Goal: Task Accomplishment & Management: Manage account settings

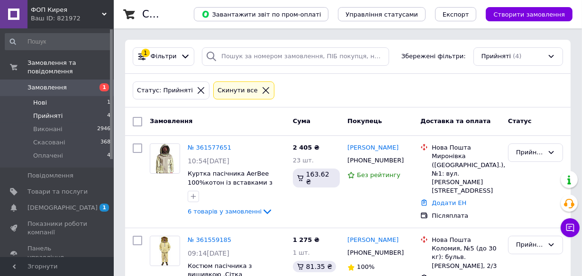
click at [43, 99] on span "Нові" at bounding box center [40, 103] width 14 height 9
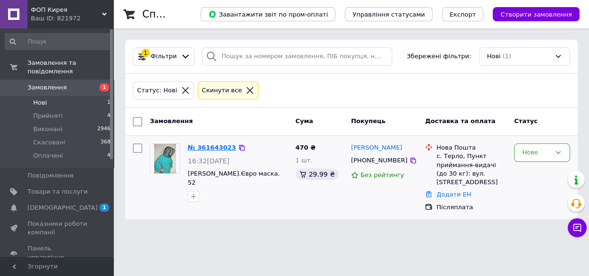
click at [211, 145] on link "№ 361643023" at bounding box center [212, 147] width 48 height 7
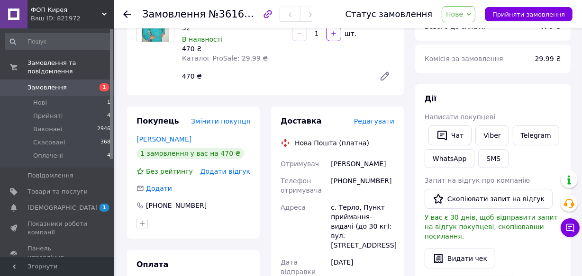
scroll to position [129, 0]
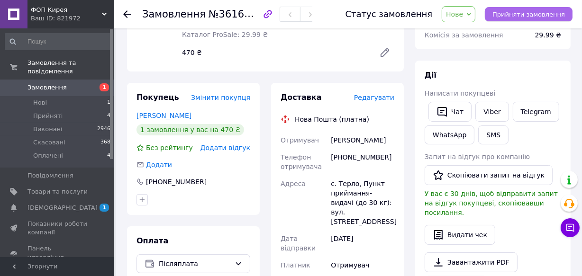
click at [526, 15] on span "Прийняти замовлення" at bounding box center [528, 14] width 73 height 7
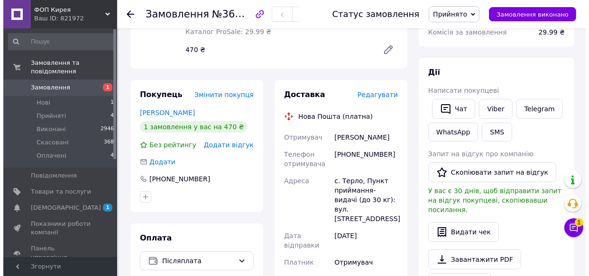
scroll to position [172, 0]
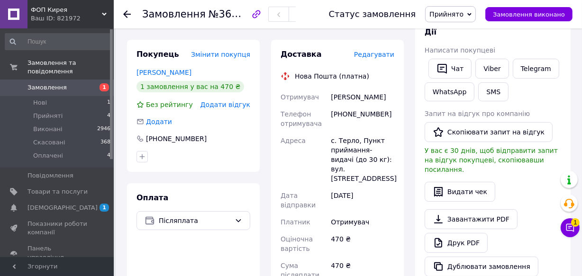
click at [368, 56] on span "Редагувати" at bounding box center [374, 55] width 40 height 8
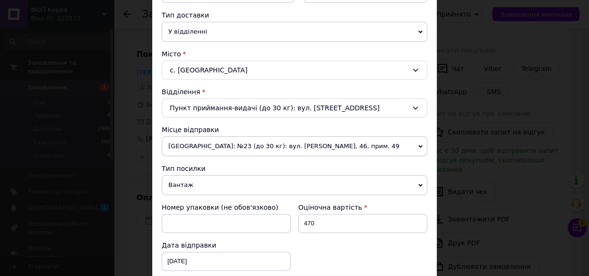
scroll to position [215, 0]
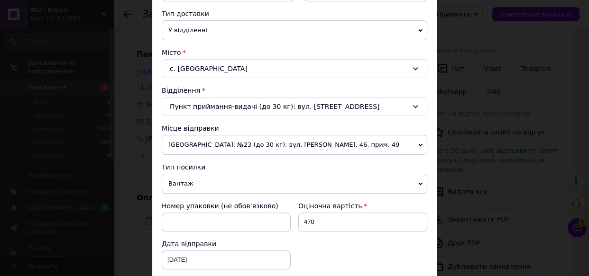
click at [274, 143] on span "[GEOGRAPHIC_DATA]: №23 (до 30 кг): вул. [PERSON_NAME], 46, прим. 49" at bounding box center [294, 145] width 265 height 20
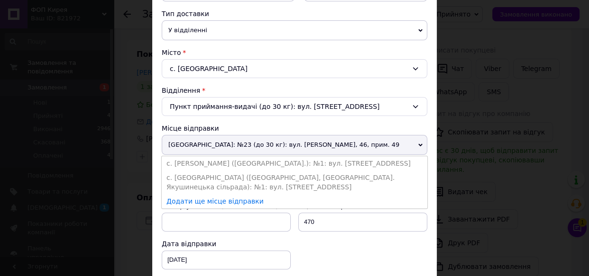
click at [211, 143] on span "[GEOGRAPHIC_DATA]: №23 (до 30 кг): вул. [PERSON_NAME], 46, прим. 49" at bounding box center [294, 145] width 265 height 20
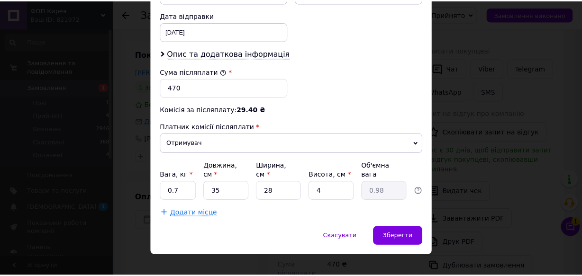
scroll to position [445, 0]
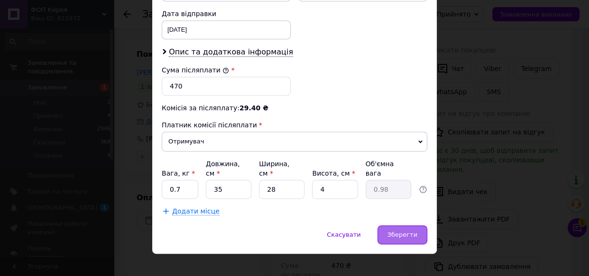
click at [394, 231] on span "Зберегти" at bounding box center [402, 234] width 30 height 7
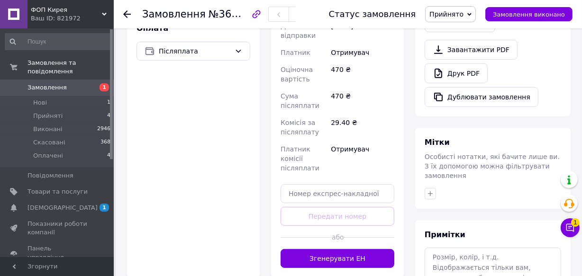
scroll to position [345, 0]
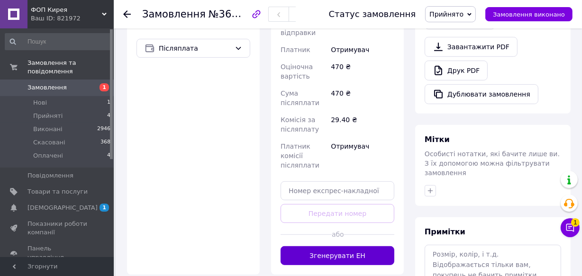
click at [344, 251] on button "Згенерувати ЕН" at bounding box center [338, 255] width 114 height 19
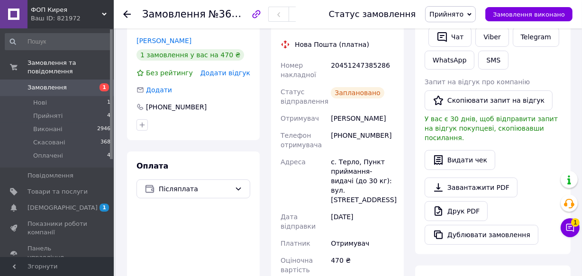
scroll to position [172, 0]
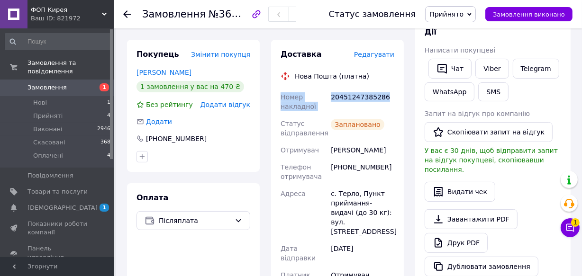
drag, startPoint x: 280, startPoint y: 95, endPoint x: 385, endPoint y: 103, distance: 105.5
click at [385, 103] on div "Номер накладної 20451247385286 Статус відправлення Заплановано Отримувач [PERSO…" at bounding box center [338, 257] width 118 height 337
copy div "Номер накладної 20451247385286"
click at [490, 71] on link "Viber" at bounding box center [491, 69] width 33 height 20
click at [569, 227] on icon at bounding box center [569, 227] width 9 height 9
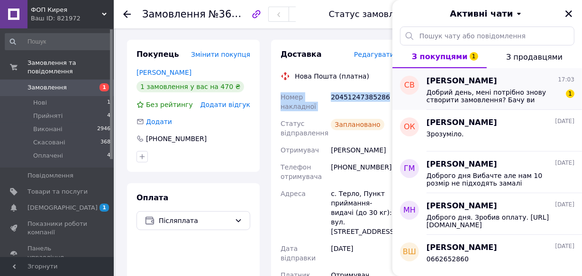
click at [464, 96] on span "Добрий день, мені потрібно знову створити замовлення? Бачу ви скасували" at bounding box center [494, 96] width 135 height 15
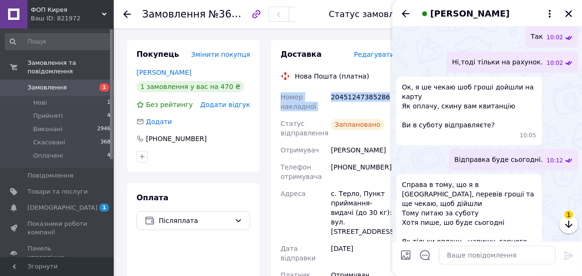
scroll to position [678, 0]
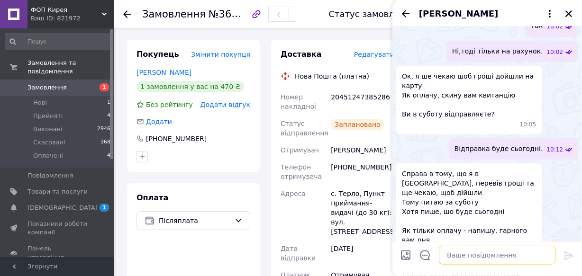
click at [458, 259] on textarea at bounding box center [497, 255] width 117 height 19
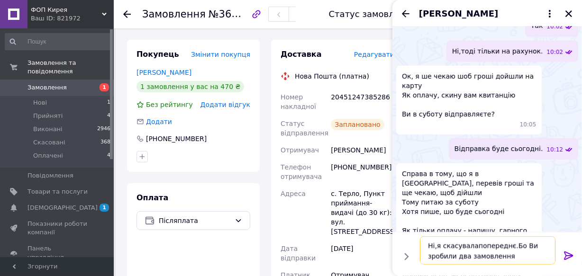
type textarea "Ні,я скасувалапопереднє.Бо Ви зробили два замовлення."
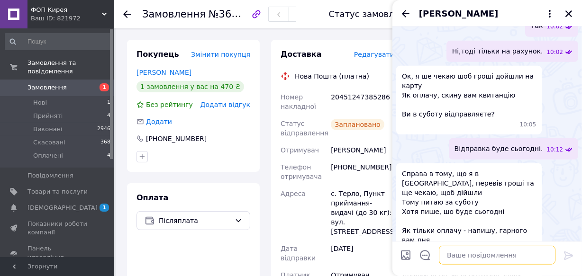
scroll to position [722, 0]
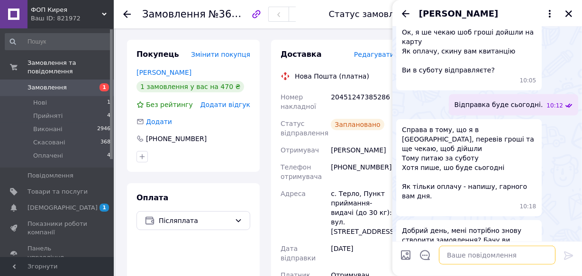
click at [454, 255] on textarea at bounding box center [497, 255] width 117 height 19
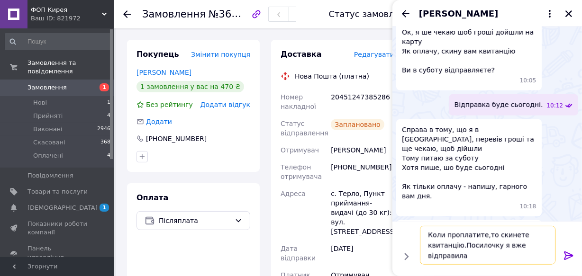
type textarea "Коли проплатите,то скинете квитанцію.Посилочку я вже відправила."
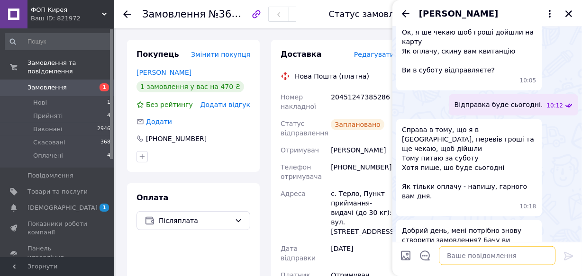
scroll to position [766, 0]
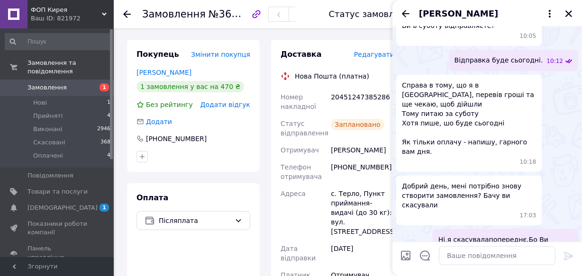
click at [127, 14] on use at bounding box center [127, 14] width 8 height 8
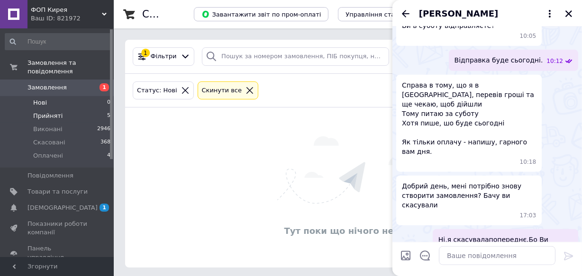
click at [59, 109] on li "Прийняті 5" at bounding box center [58, 115] width 116 height 13
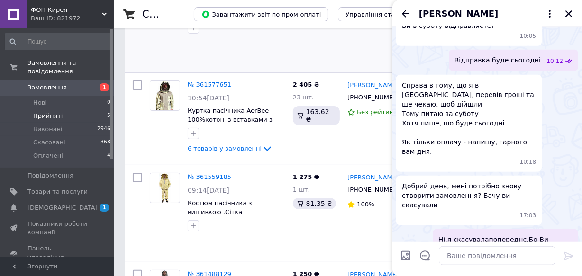
scroll to position [172, 0]
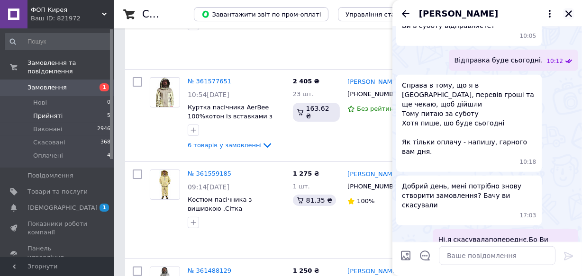
click at [568, 13] on icon "Закрити" at bounding box center [568, 13] width 7 height 7
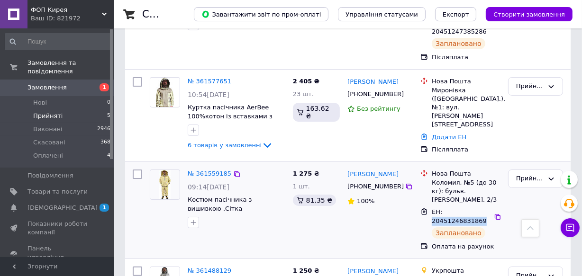
drag, startPoint x: 443, startPoint y: 200, endPoint x: 488, endPoint y: 197, distance: 44.6
click at [487, 209] on span "ЕН: 20451246831869" at bounding box center [459, 217] width 55 height 16
copy span "20451246831869"
click at [567, 228] on icon at bounding box center [570, 228] width 8 height 8
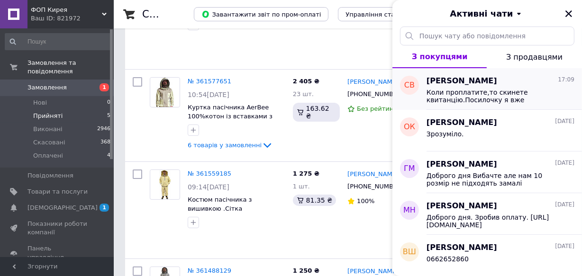
click at [447, 84] on span "[PERSON_NAME]" at bounding box center [462, 81] width 71 height 11
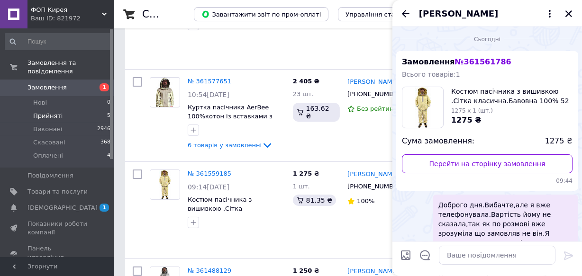
scroll to position [766, 0]
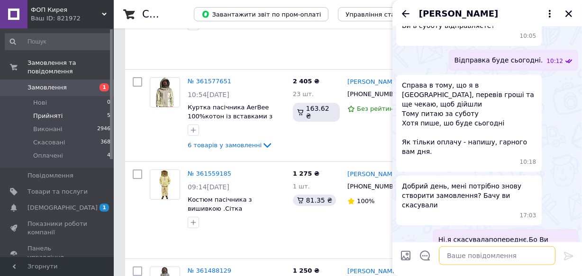
paste textarea "20451246831869"
type textarea "20451246831869"
click at [565, 255] on icon at bounding box center [568, 255] width 11 height 11
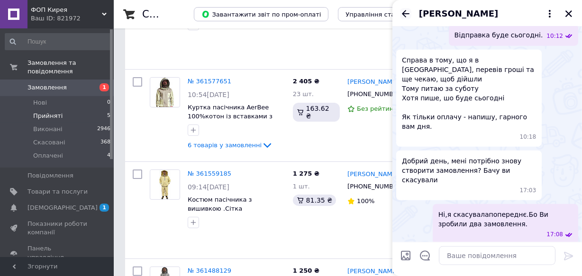
click at [407, 13] on icon "Назад" at bounding box center [406, 13] width 8 height 7
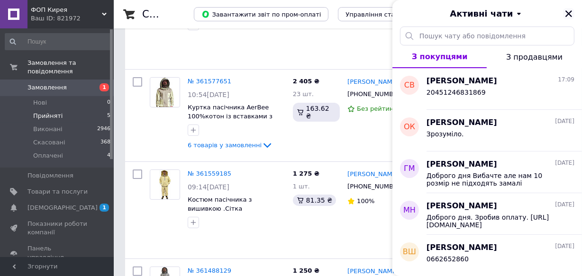
click at [572, 13] on icon "Закрити" at bounding box center [568, 13] width 9 height 9
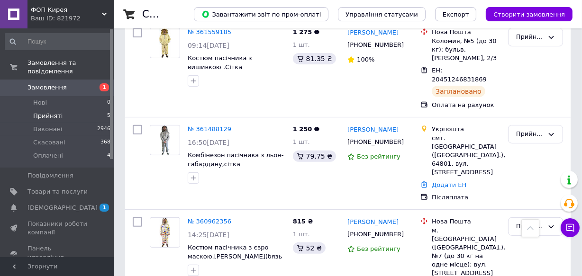
scroll to position [326, 0]
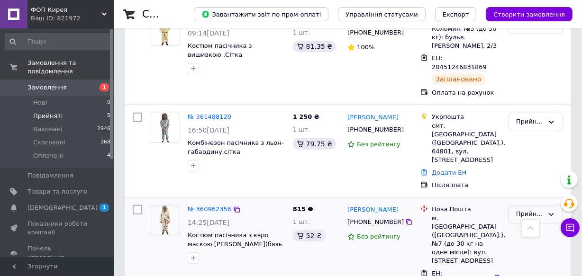
click at [534, 209] on div "Прийнято" at bounding box center [529, 214] width 27 height 10
click at [524, 226] on li "Виконано" at bounding box center [535, 235] width 54 height 18
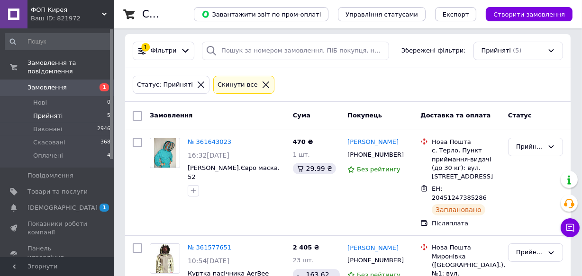
scroll to position [0, 0]
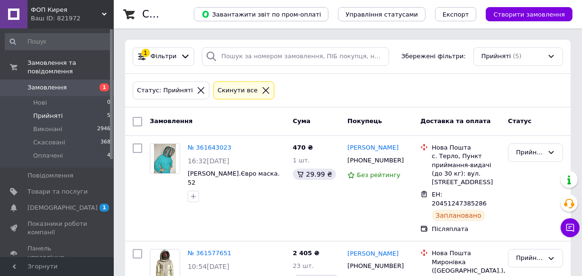
click at [46, 112] on span "Прийняті" at bounding box center [47, 116] width 29 height 9
click at [47, 96] on li "Нові 0" at bounding box center [58, 102] width 116 height 13
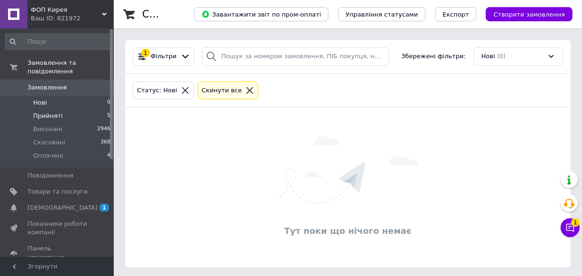
click at [44, 109] on li "Прийняті 5" at bounding box center [58, 115] width 116 height 13
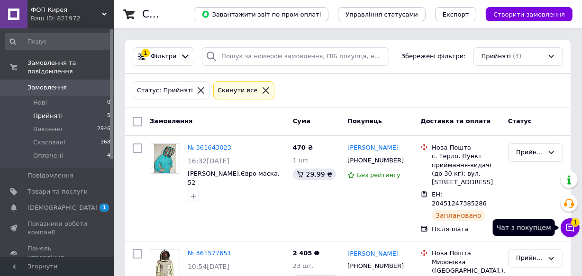
click at [572, 225] on span "1" at bounding box center [575, 222] width 9 height 9
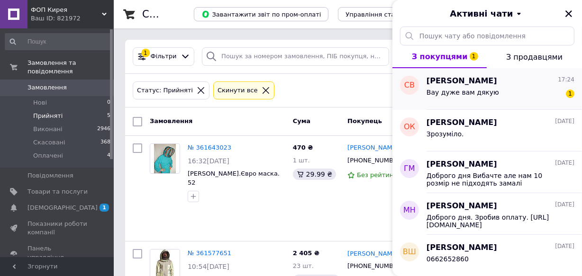
click at [478, 97] on div "Вау дуже вам дякую" at bounding box center [463, 95] width 73 height 13
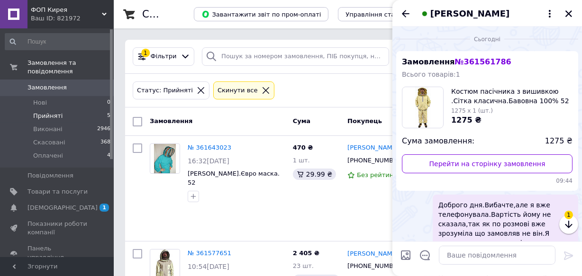
scroll to position [834, 0]
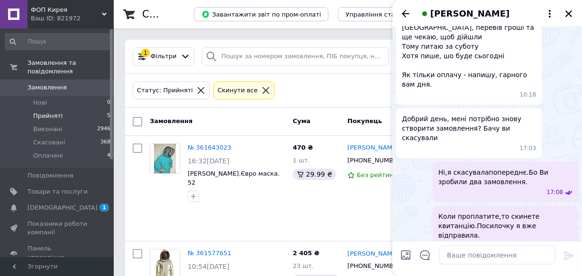
click at [404, 15] on icon "Назад" at bounding box center [406, 13] width 8 height 7
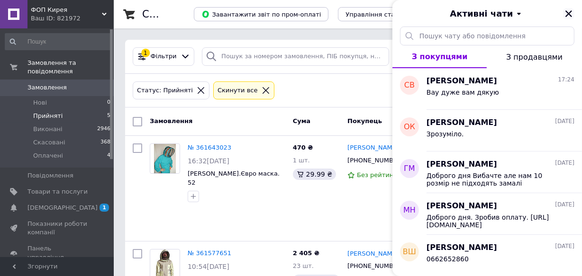
click at [569, 14] on icon "Закрити" at bounding box center [568, 13] width 7 height 7
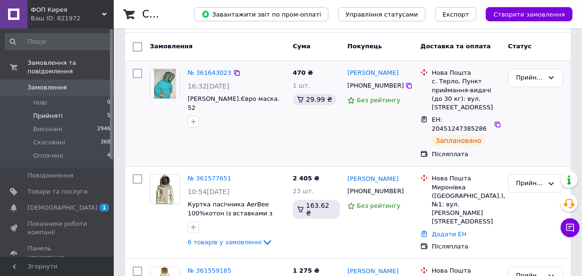
scroll to position [86, 0]
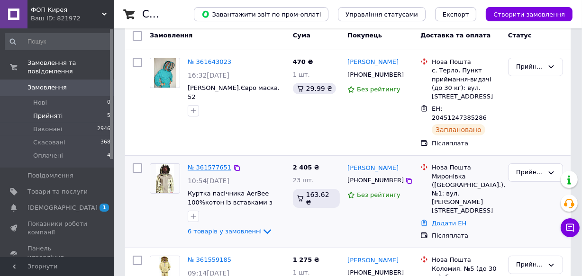
click at [202, 164] on link "№ 361577651" at bounding box center [210, 167] width 44 height 7
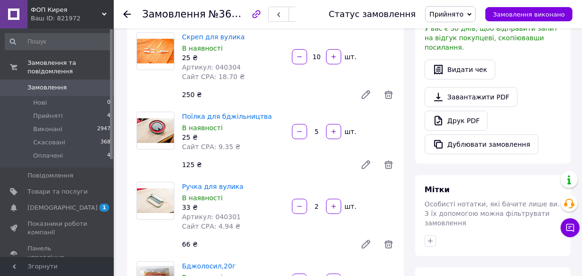
scroll to position [301, 0]
